Goal: Information Seeking & Learning: Learn about a topic

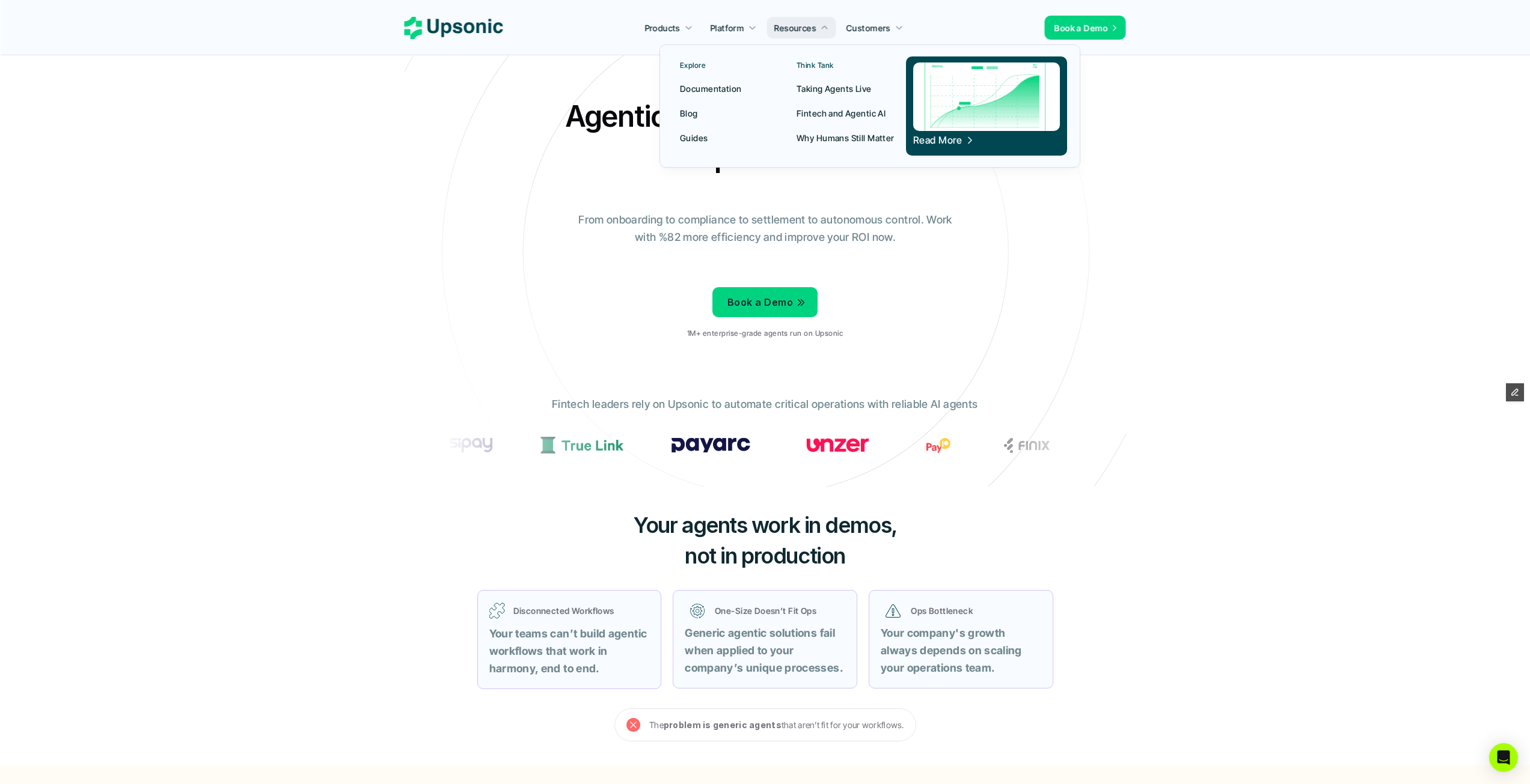
click at [698, 108] on link "Blog" at bounding box center [723, 113] width 101 height 22
click at [687, 112] on p "Blog" at bounding box center [689, 113] width 18 height 13
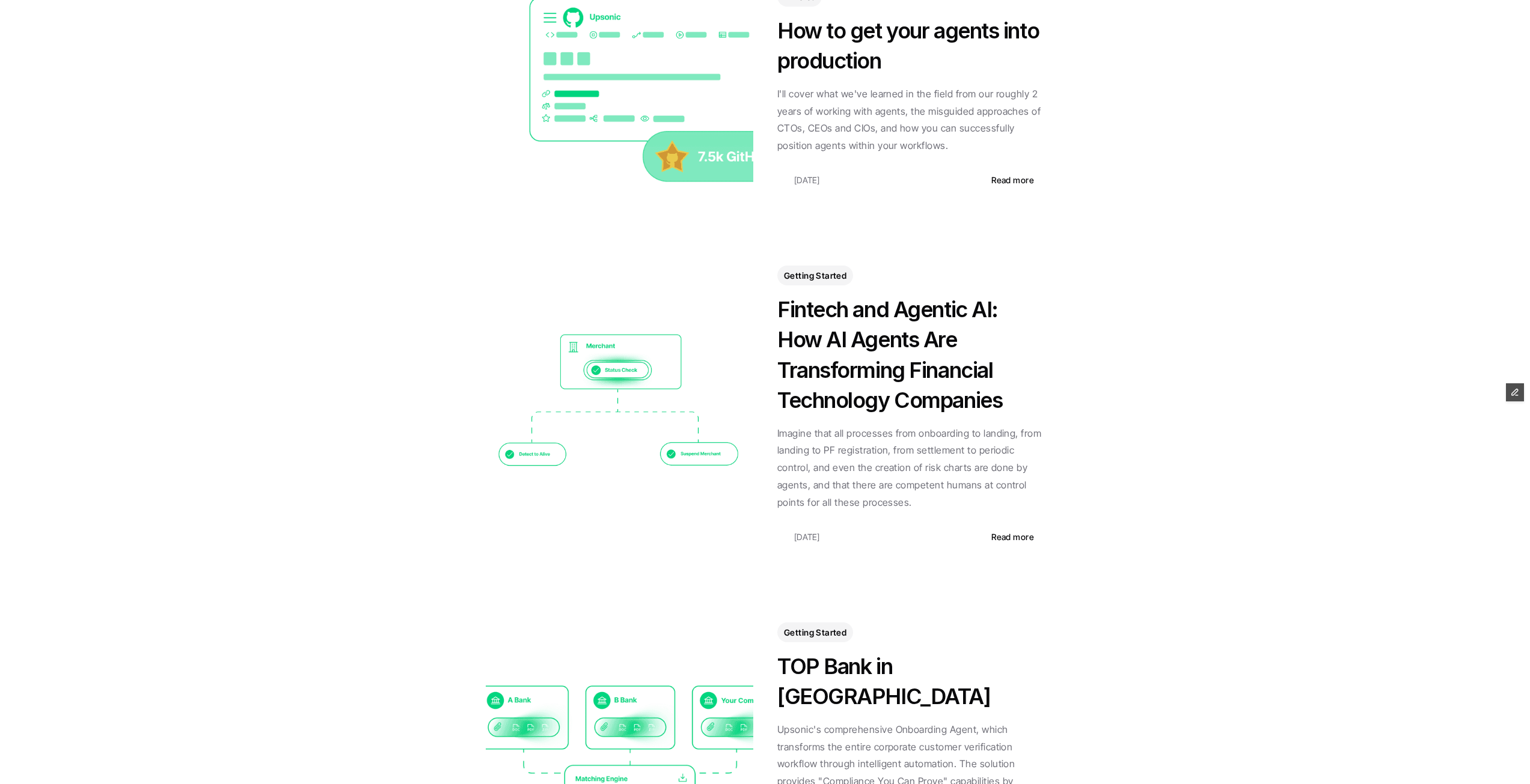
scroll to position [865, 0]
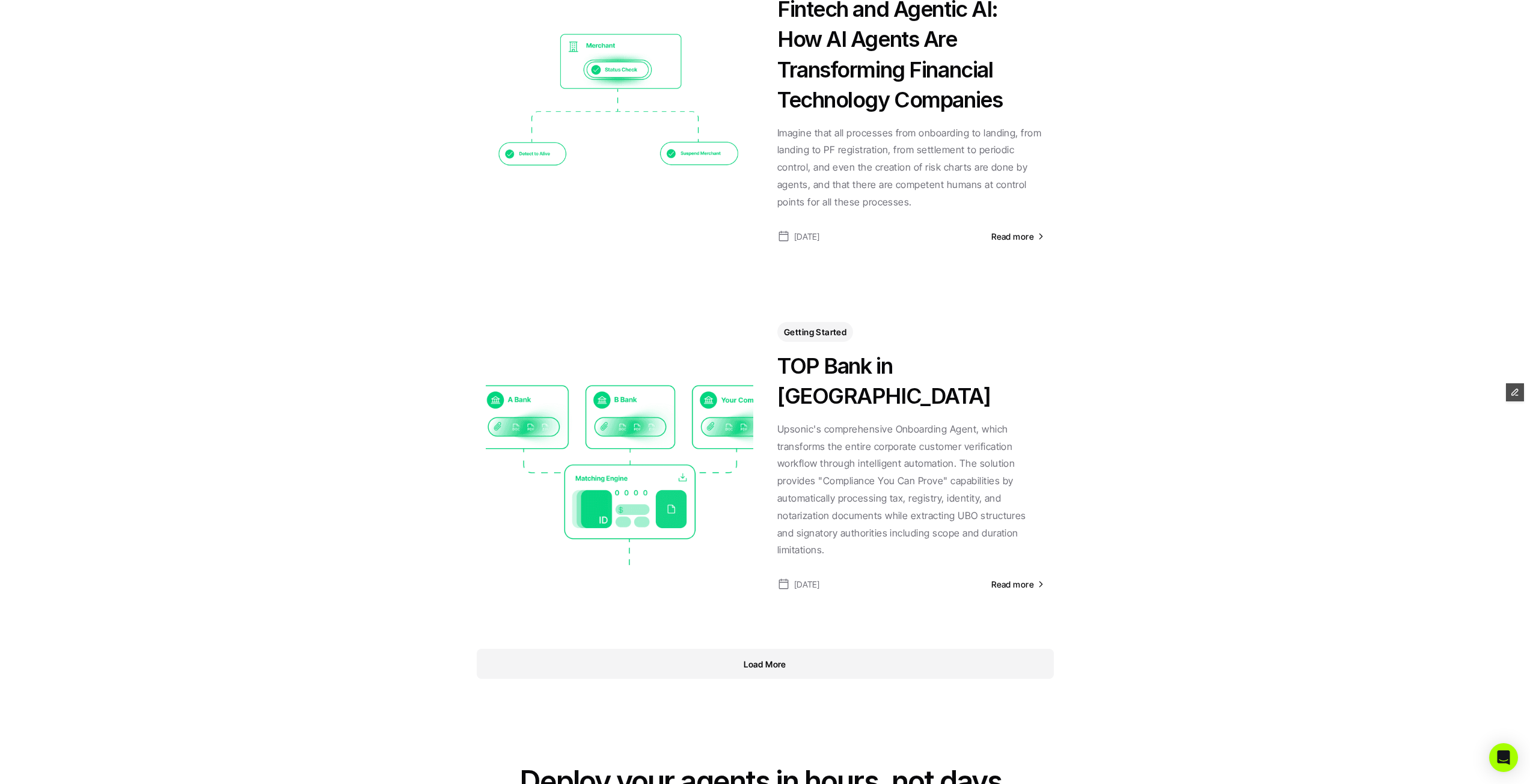
click at [754, 658] on p "Load More" at bounding box center [765, 664] width 43 height 13
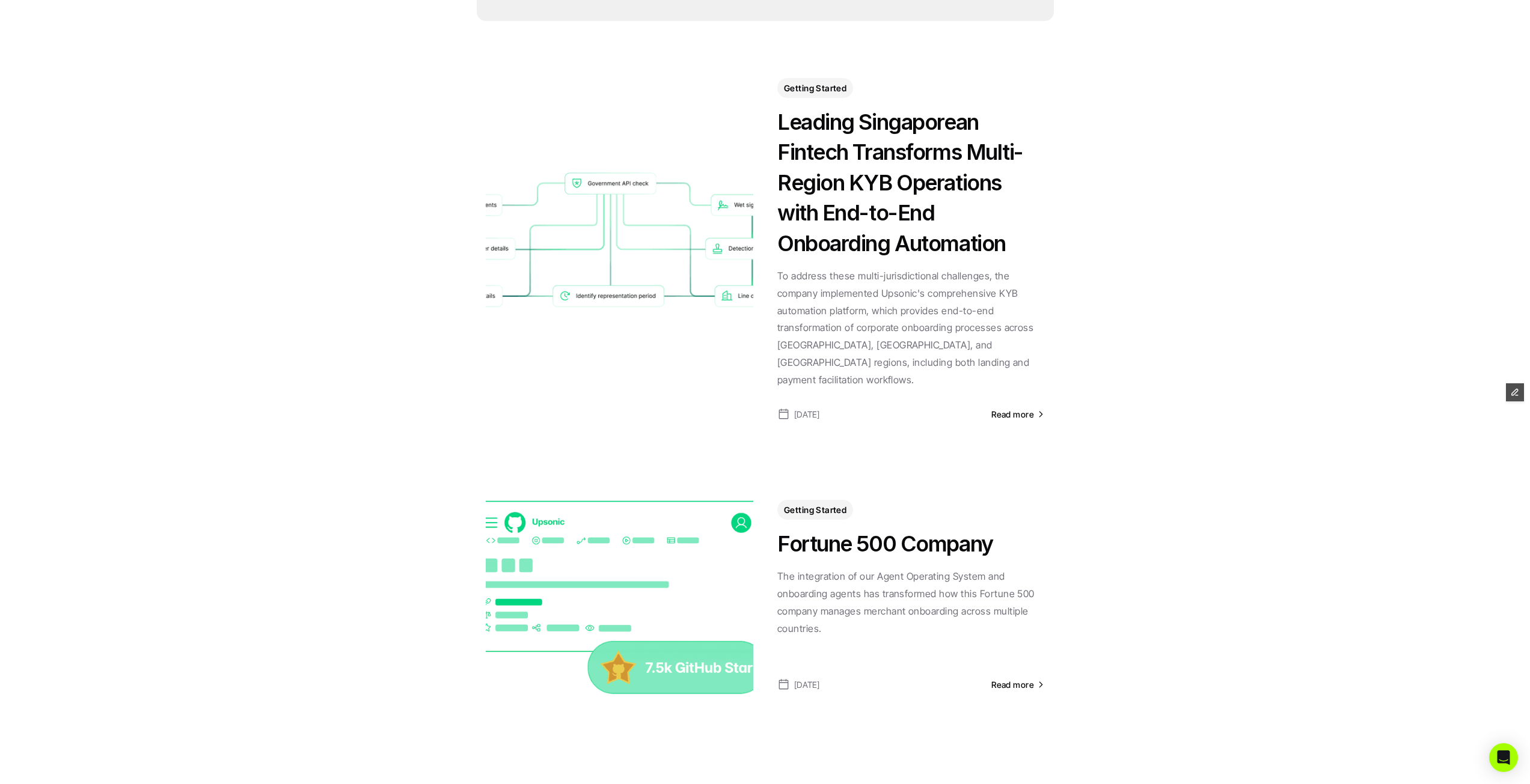
scroll to position [2067, 0]
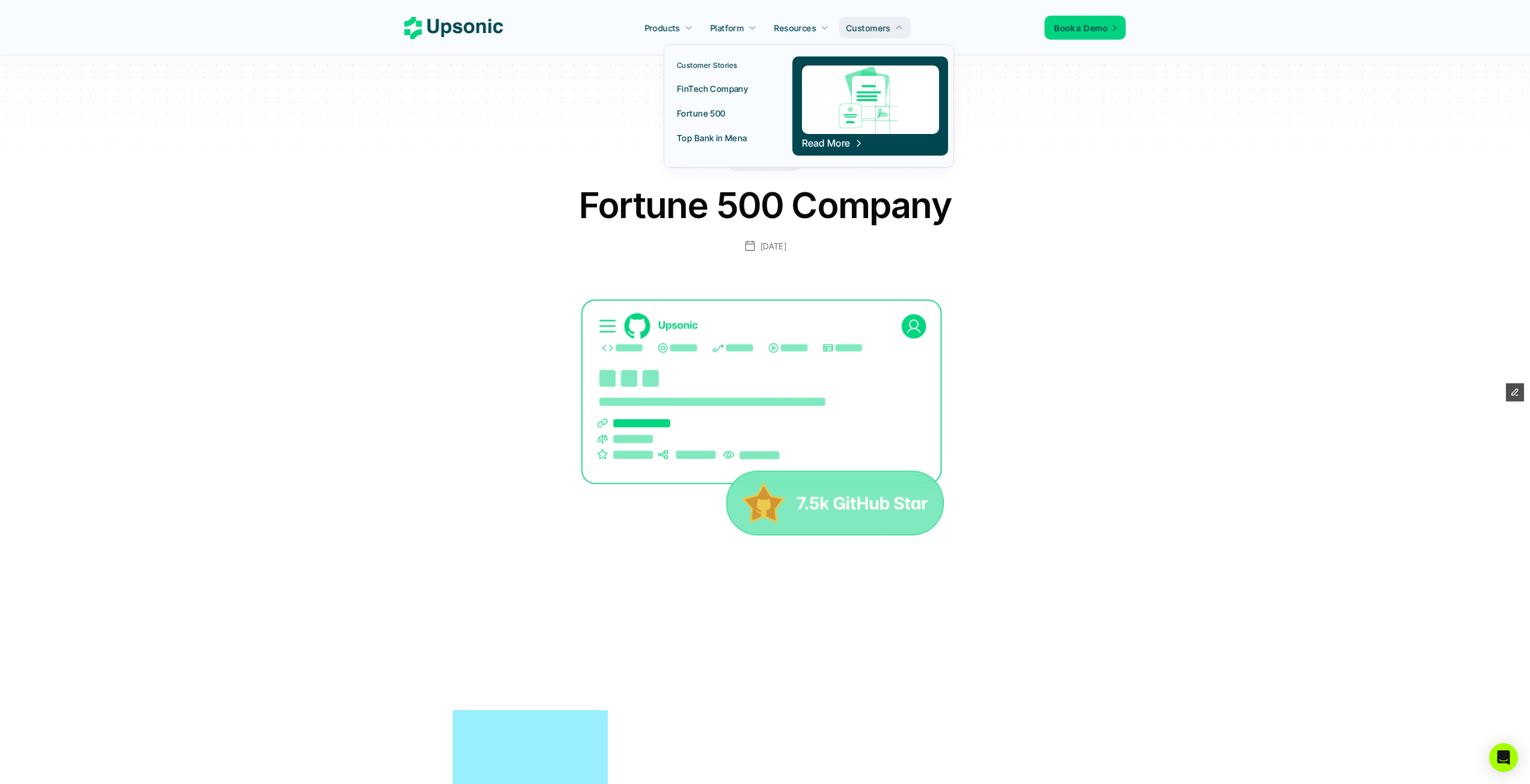
click at [727, 90] on p "FinTech Company" at bounding box center [712, 89] width 71 height 13
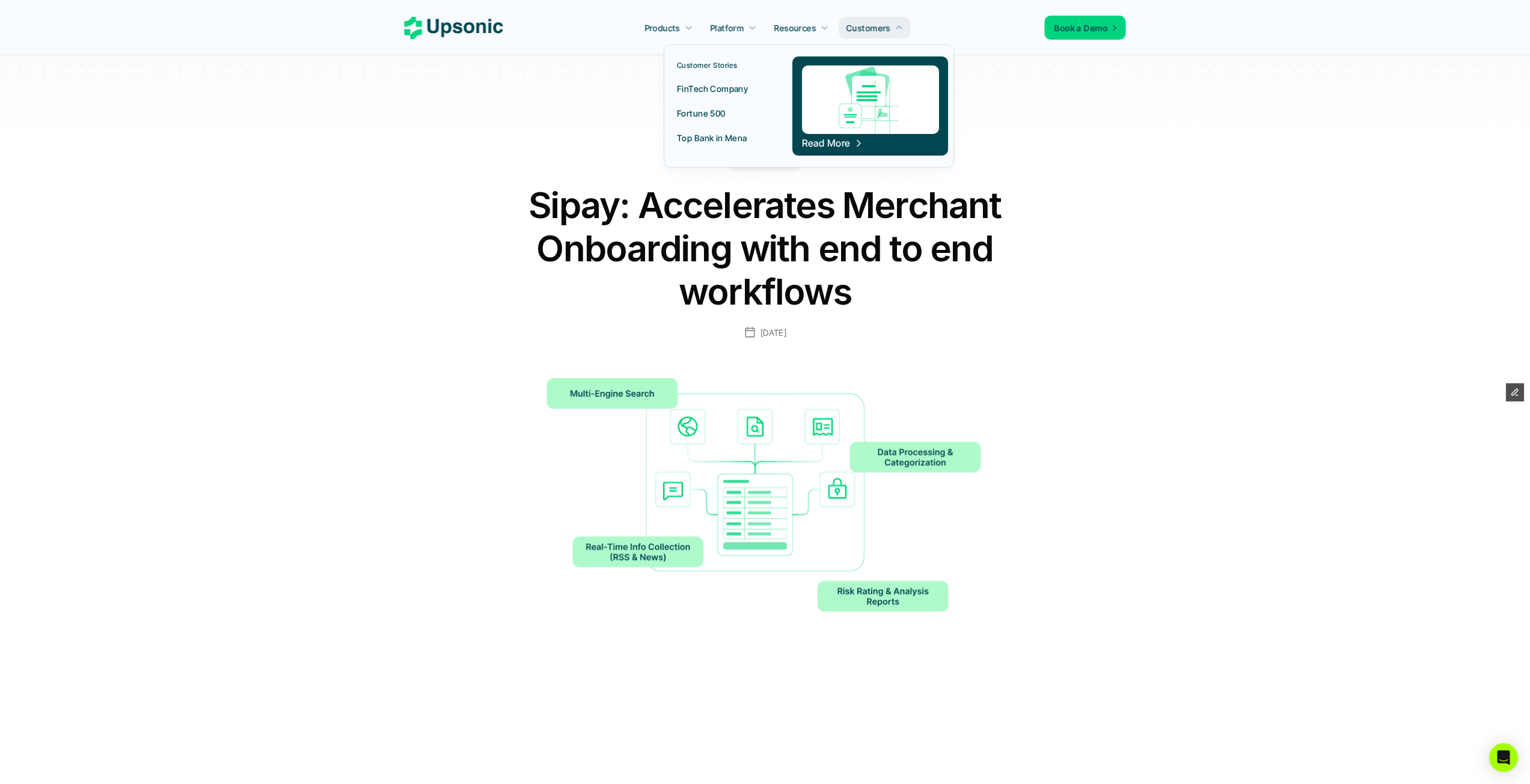
click at [716, 113] on p "Fortune 500" at bounding box center [701, 113] width 49 height 13
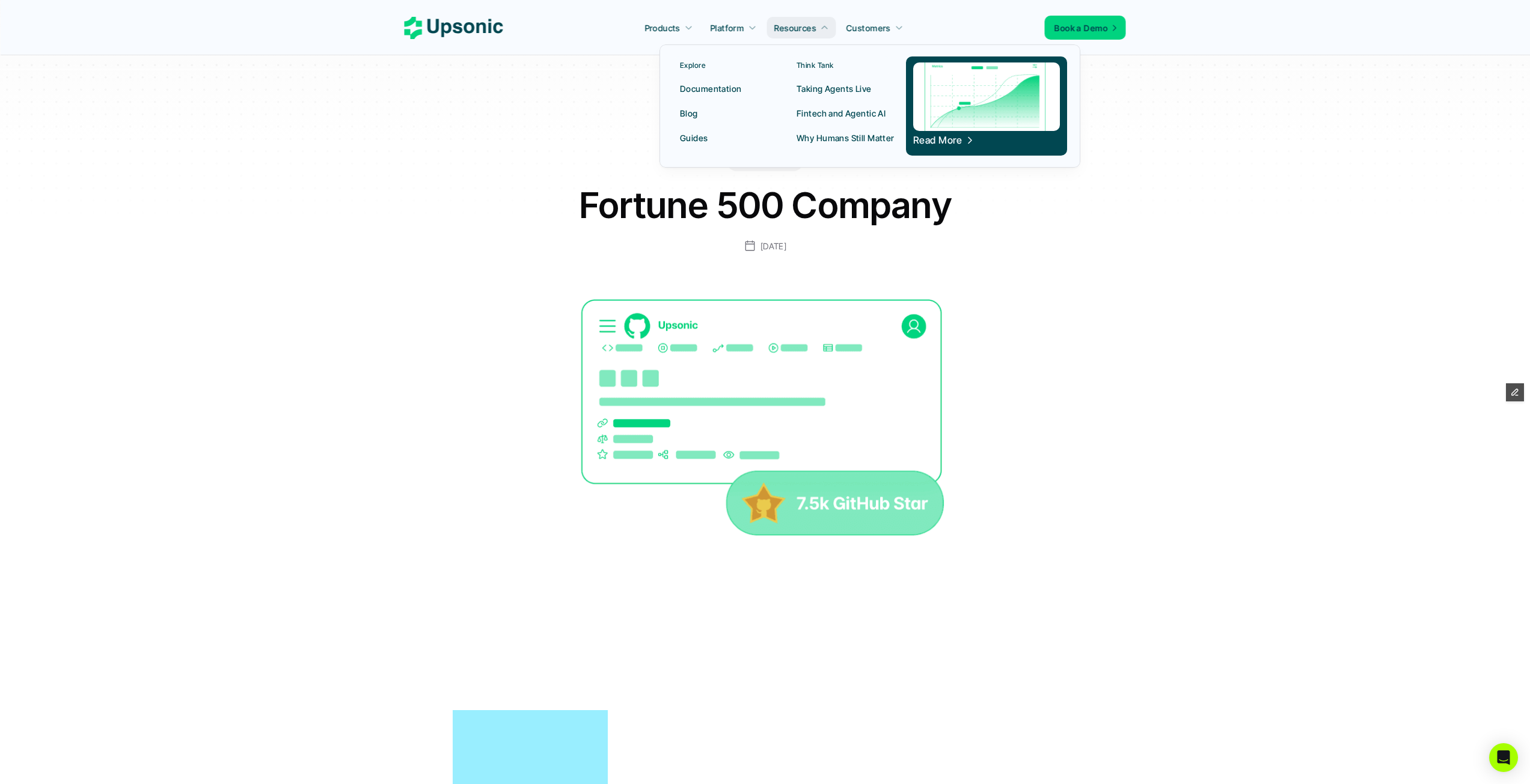
click at [822, 92] on p "Taking Agents Live" at bounding box center [834, 89] width 75 height 13
